Goal: Check status: Check status

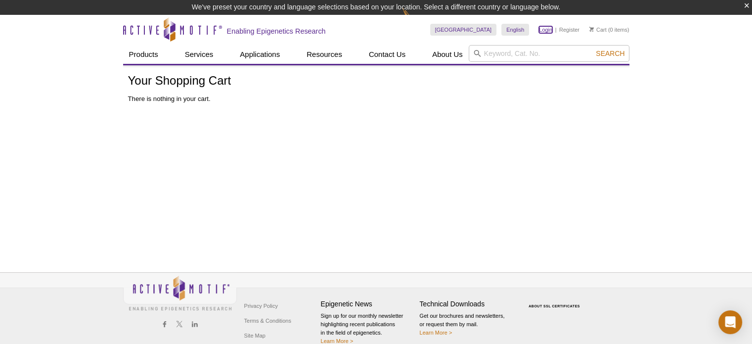
click at [548, 31] on link "Login" at bounding box center [545, 29] width 13 height 7
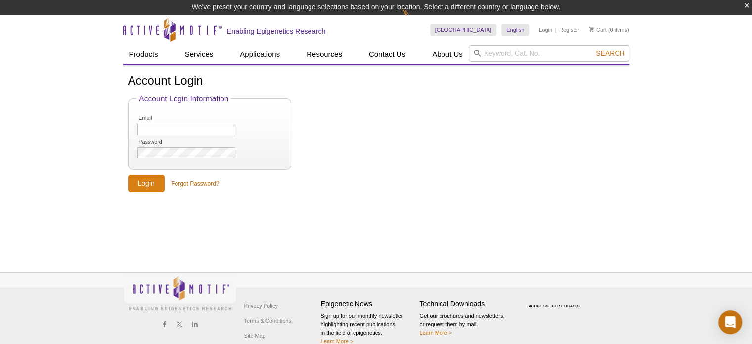
type input "[EMAIL_ADDRESS][DOMAIN_NAME]"
click at [151, 185] on input "Login" at bounding box center [146, 183] width 37 height 17
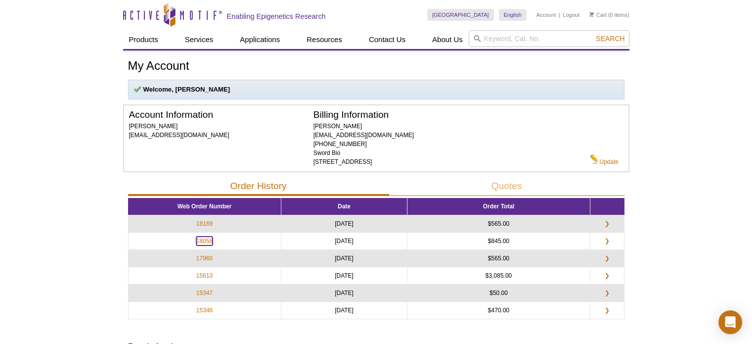
click at [207, 239] on link "18058" at bounding box center [204, 240] width 16 height 9
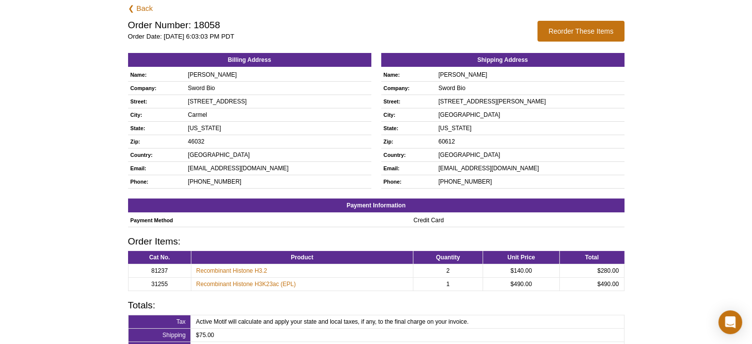
scroll to position [57, 0]
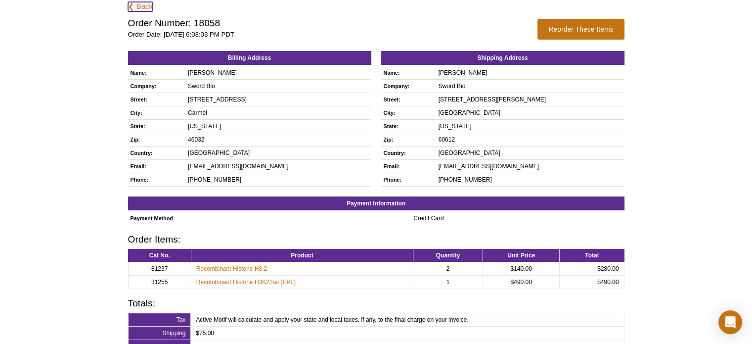
click at [137, 8] on link "❮ Back" at bounding box center [140, 6] width 25 height 9
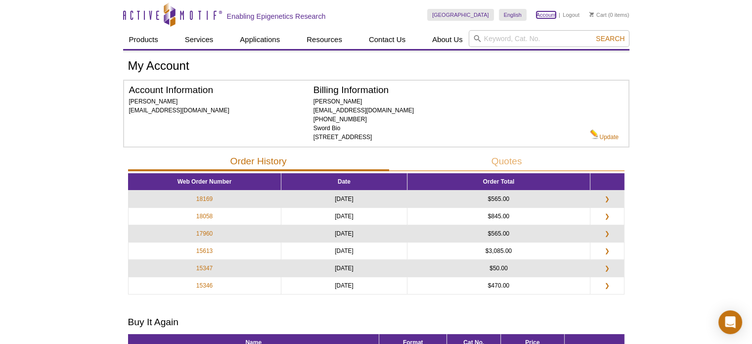
click at [548, 16] on link "Account" at bounding box center [547, 14] width 20 height 7
click at [207, 195] on link "18169" at bounding box center [204, 198] width 16 height 9
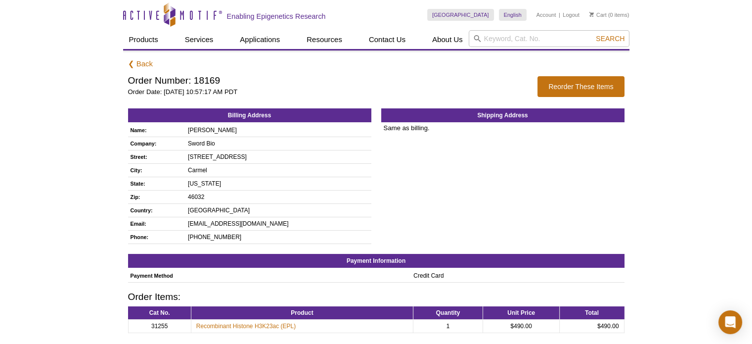
click at [143, 65] on link "❮ Back" at bounding box center [140, 63] width 25 height 9
